Goal: Transaction & Acquisition: Purchase product/service

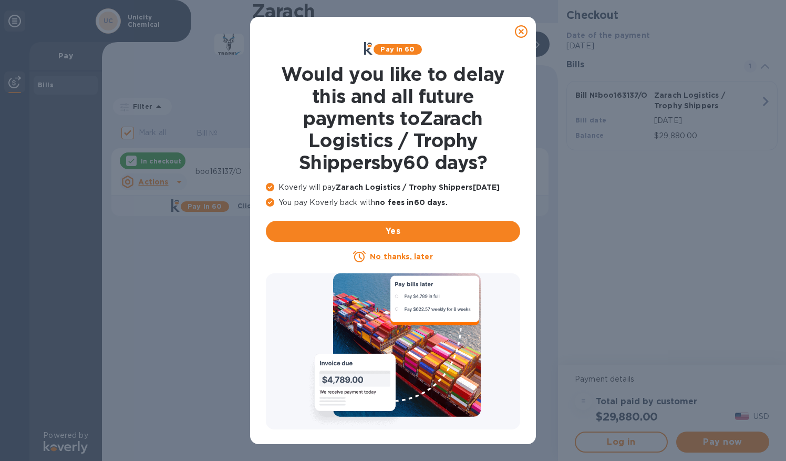
click at [519, 35] on icon at bounding box center [521, 31] width 13 height 13
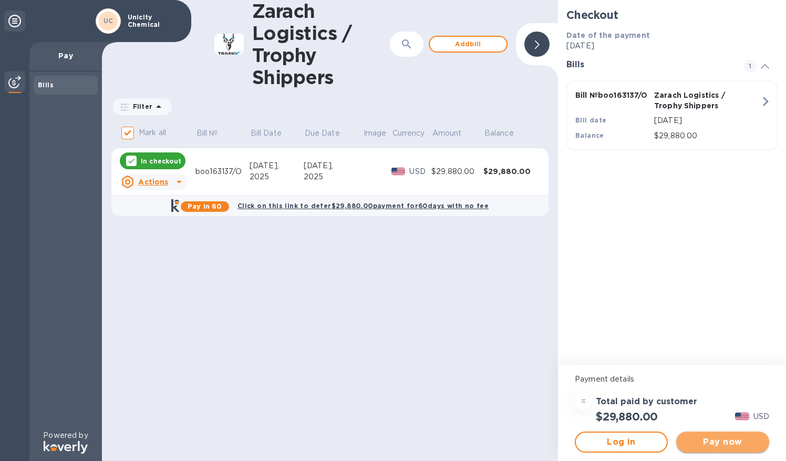
click at [737, 439] on span "Pay now" at bounding box center [723, 442] width 76 height 13
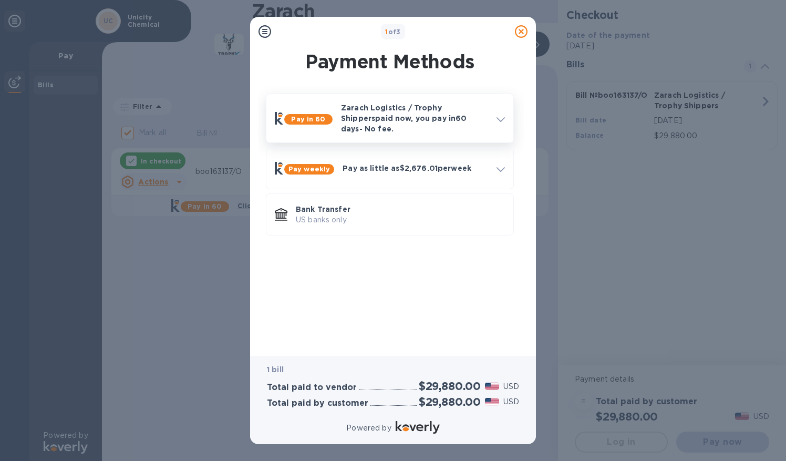
click at [500, 117] on icon at bounding box center [501, 119] width 8 height 5
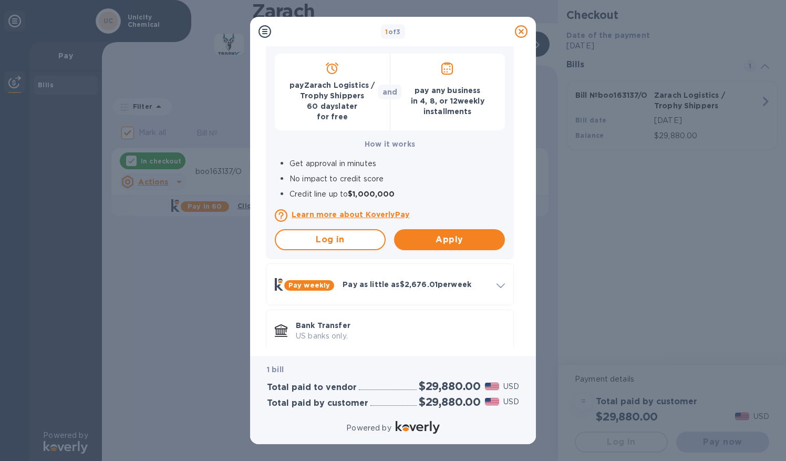
scroll to position [129, 0]
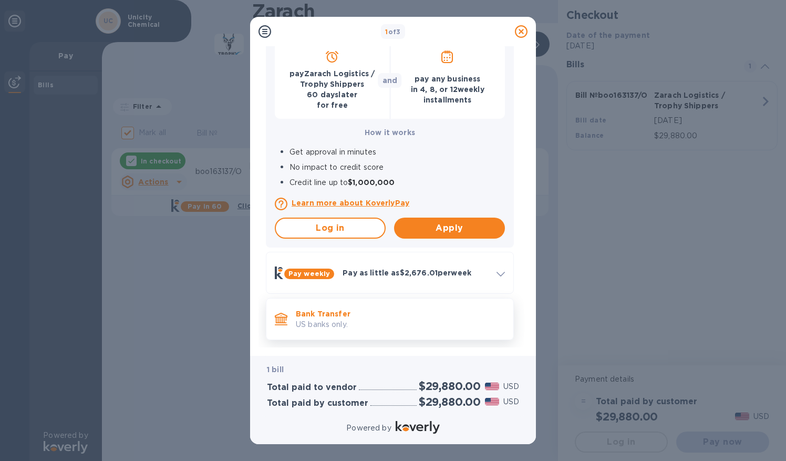
click at [337, 309] on p "Bank Transfer" at bounding box center [400, 314] width 209 height 11
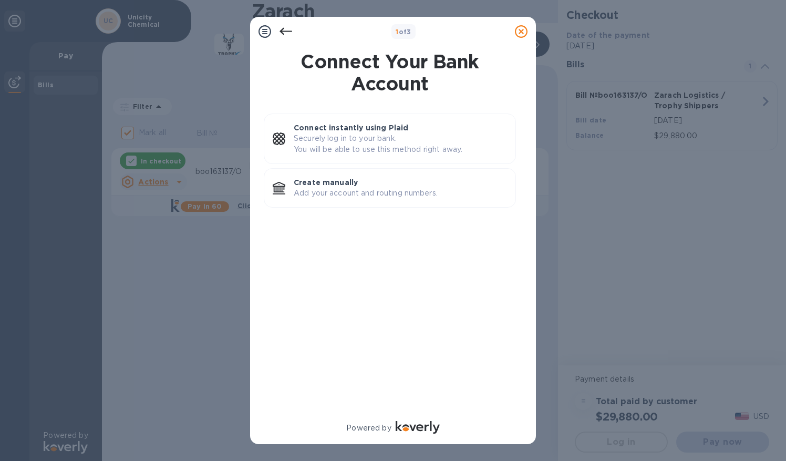
scroll to position [0, 0]
click at [330, 186] on p "Create manually" at bounding box center [400, 182] width 213 height 11
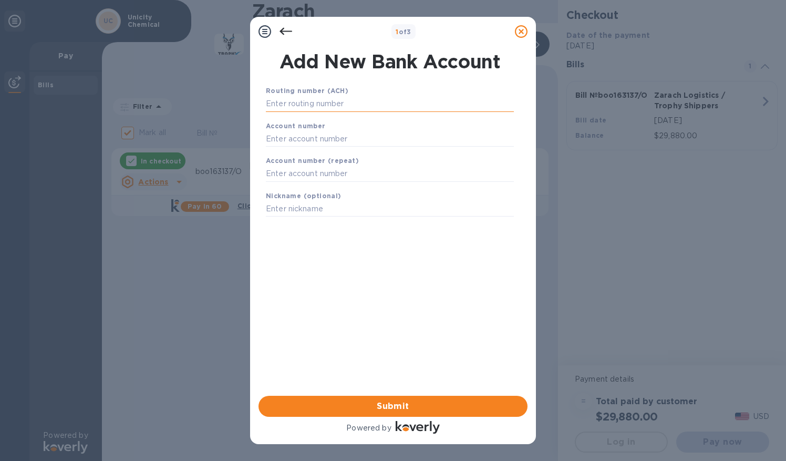
click at [312, 102] on input "text" at bounding box center [390, 104] width 248 height 16
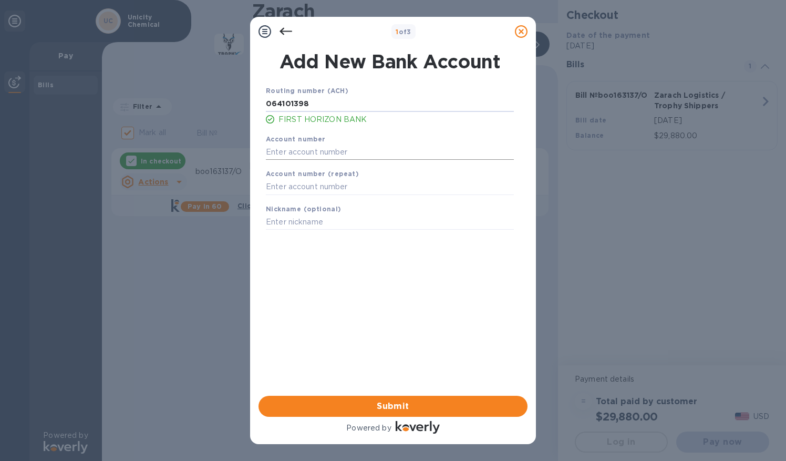
type input "064101398"
click at [292, 152] on input "text" at bounding box center [390, 152] width 248 height 16
type input "220002801085"
click at [304, 223] on input "text" at bounding box center [390, 222] width 248 height 16
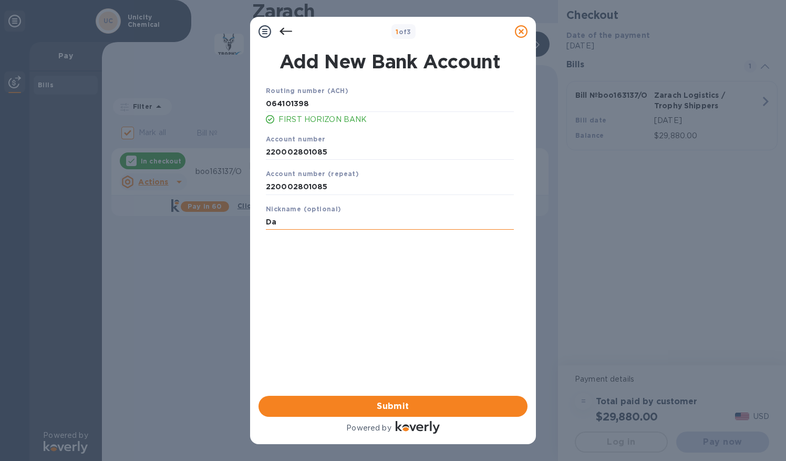
type input "D"
type input "Unicity"
click at [391, 404] on span "Submit" at bounding box center [393, 406] width 252 height 13
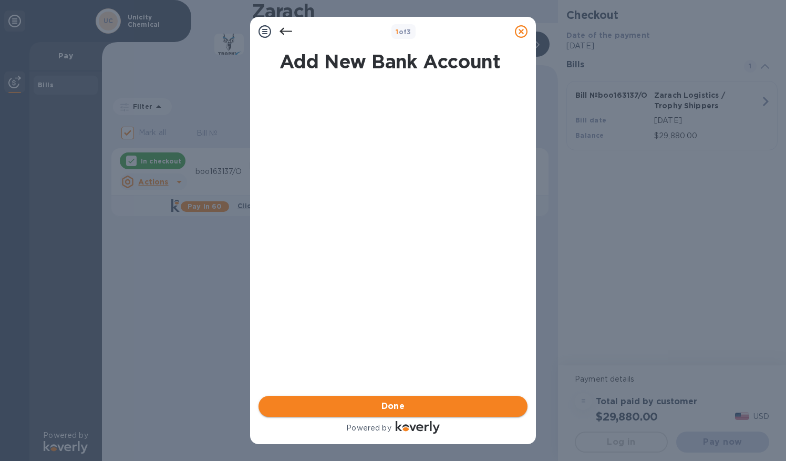
click at [391, 404] on span "Done" at bounding box center [394, 406] width 24 height 13
